Goal: Find specific fact: Find specific fact

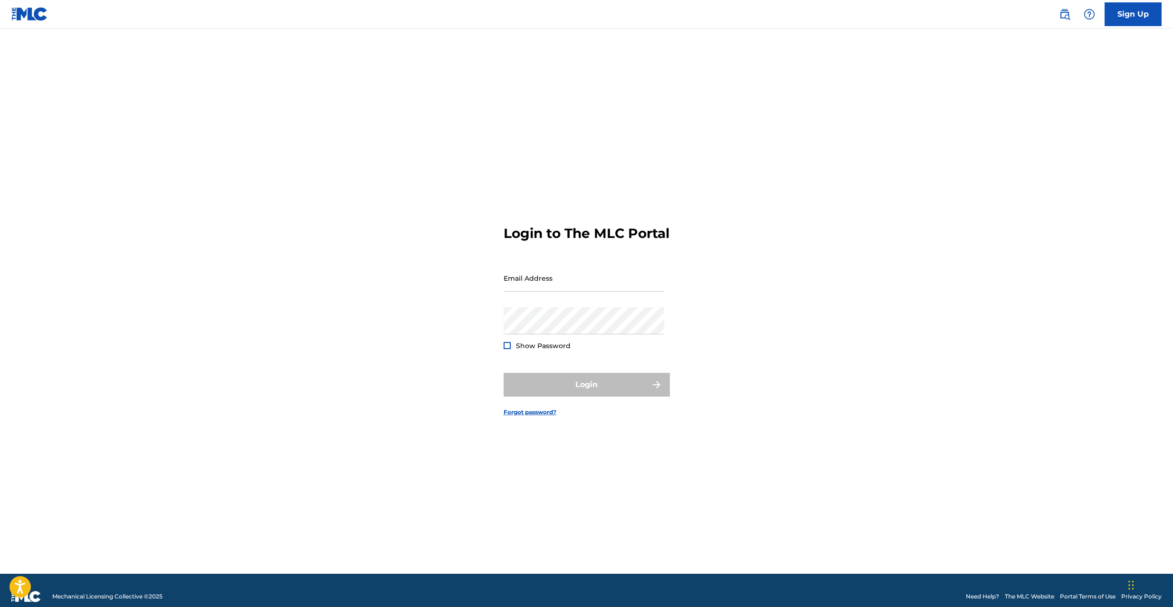
click at [1065, 19] on link at bounding box center [1064, 14] width 19 height 19
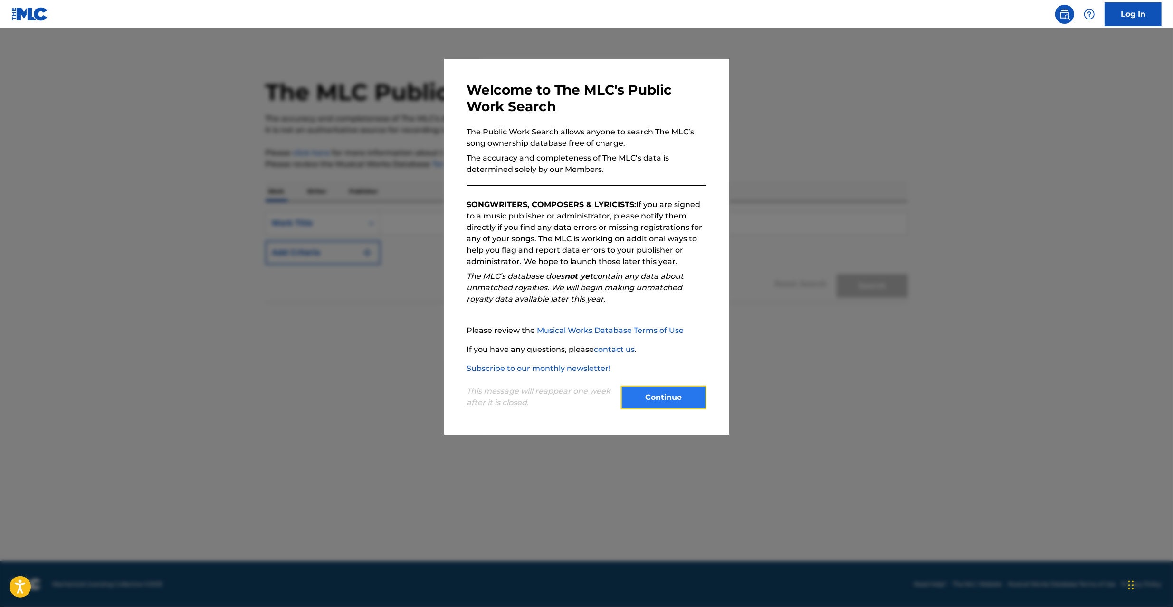
click at [678, 399] on button "Continue" at bounding box center [664, 398] width 86 height 24
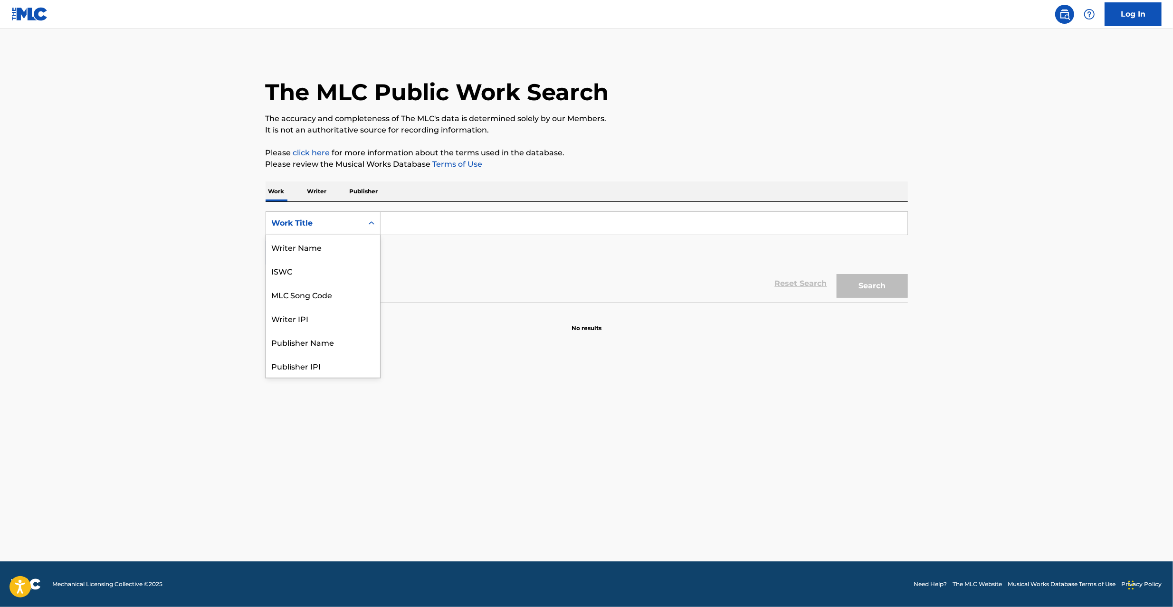
click at [322, 225] on div "Work Title" at bounding box center [315, 223] width 86 height 11
click at [310, 293] on div "MLC Song Code" at bounding box center [323, 295] width 114 height 24
click at [396, 220] on input "Search Form" at bounding box center [644, 223] width 527 height 23
paste input "NG3IA2"
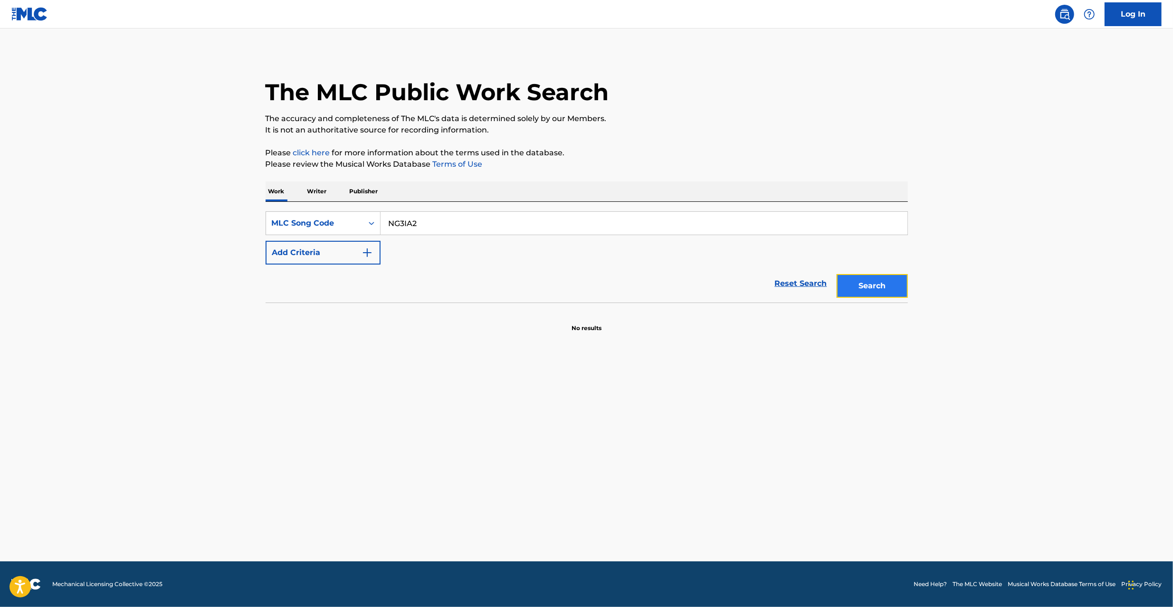
click at [867, 287] on button "Search" at bounding box center [872, 286] width 71 height 24
drag, startPoint x: 482, startPoint y: 223, endPoint x: 495, endPoint y: 230, distance: 14.7
click at [482, 223] on input "NG3IA2" at bounding box center [644, 223] width 527 height 23
paste input "PJ83H4"
type input "PJ83H4"
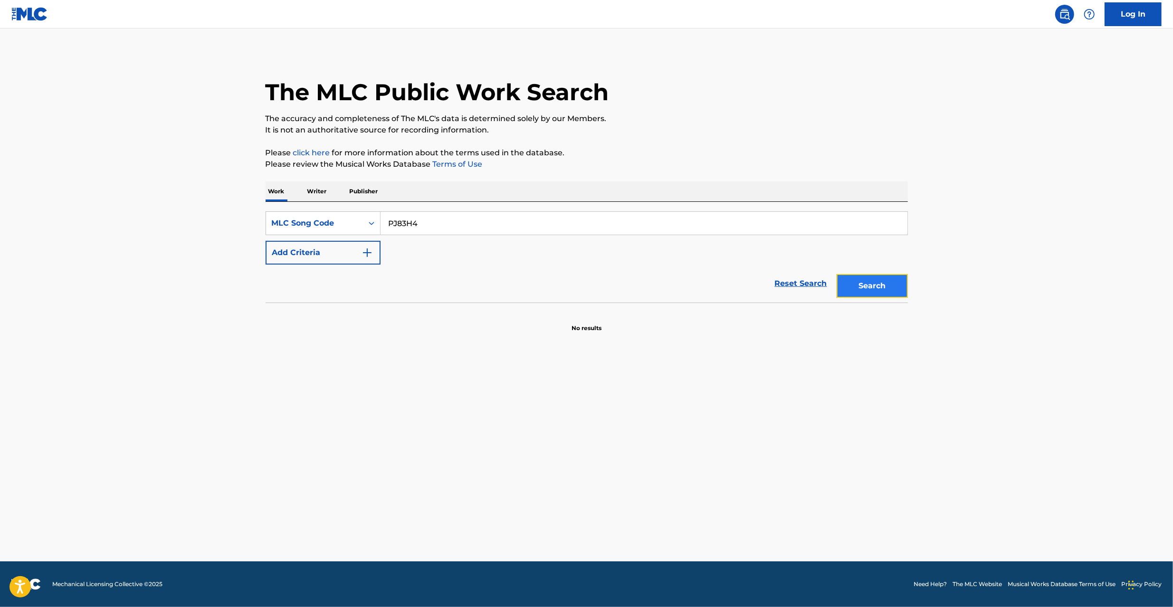
click at [866, 287] on button "Search" at bounding box center [872, 286] width 71 height 24
